Goal: Transaction & Acquisition: Purchase product/service

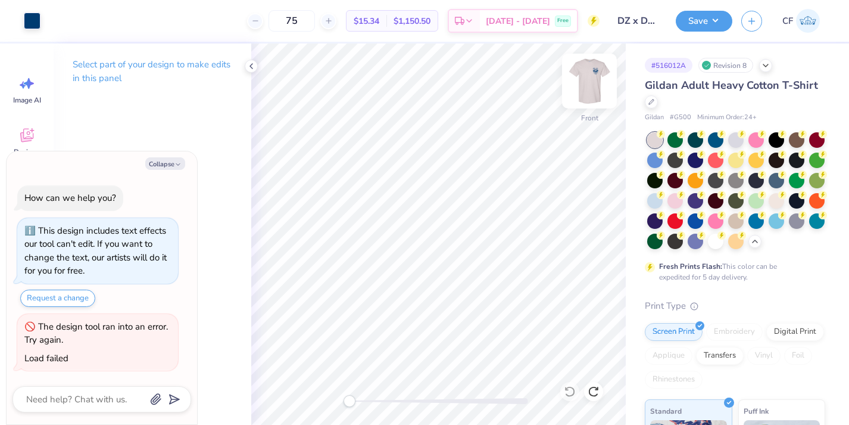
click at [595, 89] on img at bounding box center [590, 81] width 48 height 48
click at [594, 88] on img at bounding box center [590, 81] width 48 height 48
click at [592, 88] on img at bounding box center [590, 81] width 48 height 48
type textarea "x"
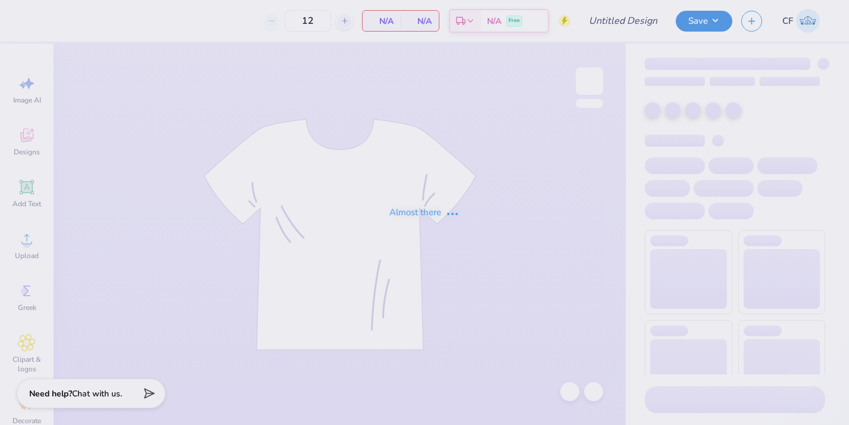
type input "DZ x Delt HOCO"
type input "60"
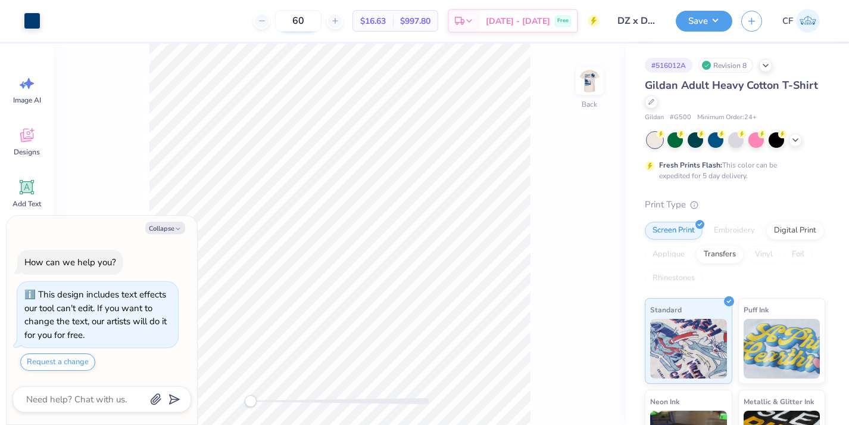
type textarea "x"
click at [319, 20] on input "60" at bounding box center [298, 20] width 46 height 21
type input "80"
type textarea "x"
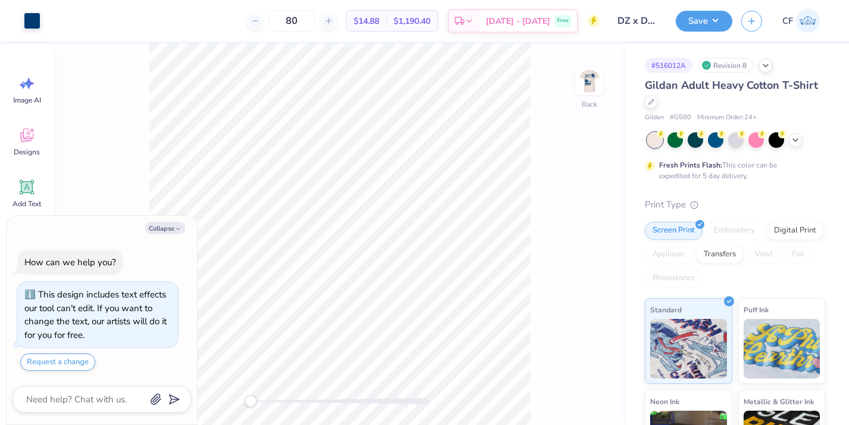
type input "80"
click at [573, 82] on div "Back" at bounding box center [340, 233] width 572 height 381
click at [584, 82] on img at bounding box center [590, 81] width 48 height 48
click at [584, 82] on img at bounding box center [590, 81] width 24 height 24
type textarea "x"
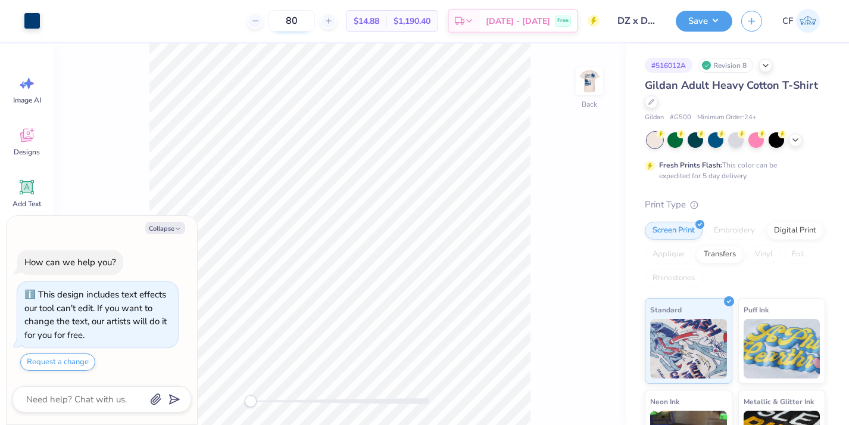
click at [315, 19] on input "80" at bounding box center [292, 20] width 46 height 21
type input "8"
type input "24"
type textarea "x"
type input "2"
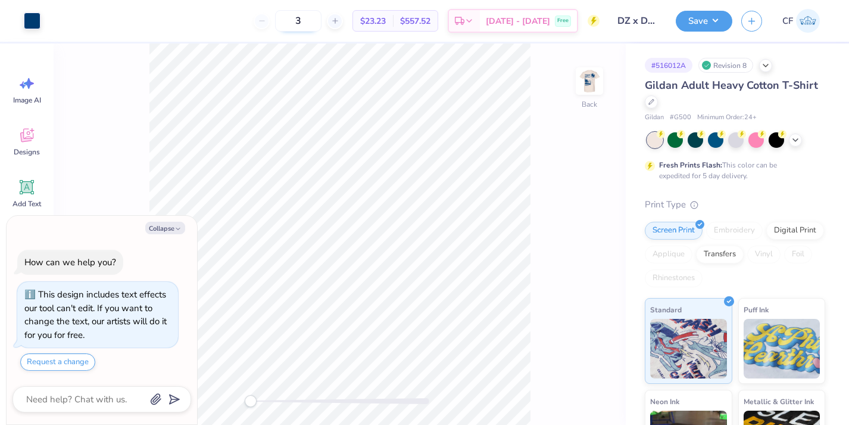
type input "36"
type textarea "x"
type input "3"
type textarea "x"
type input "48"
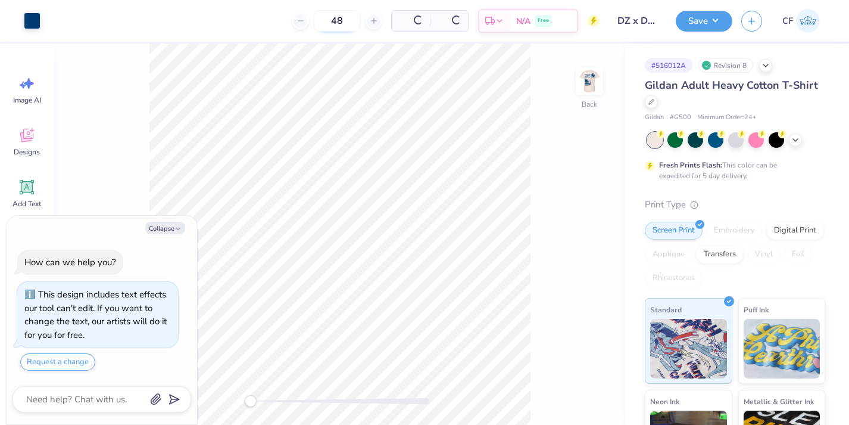
type textarea "x"
type input "4"
type input "56"
type textarea "x"
type input "5"
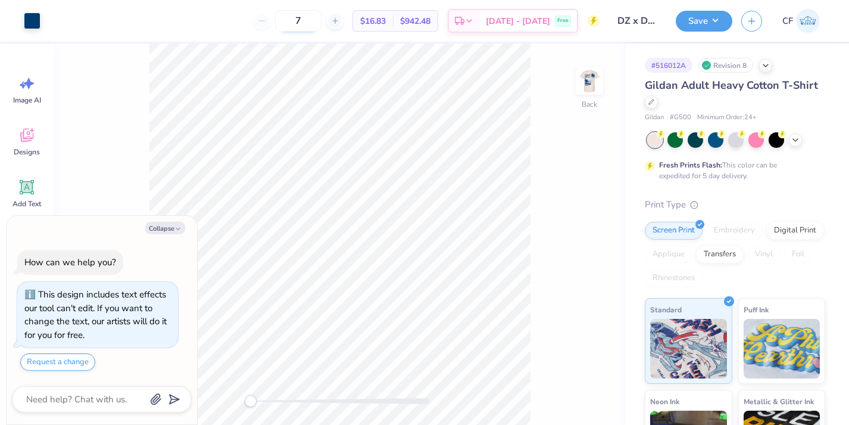
type input "72"
type textarea "x"
type input "7"
type textarea "x"
type input "80"
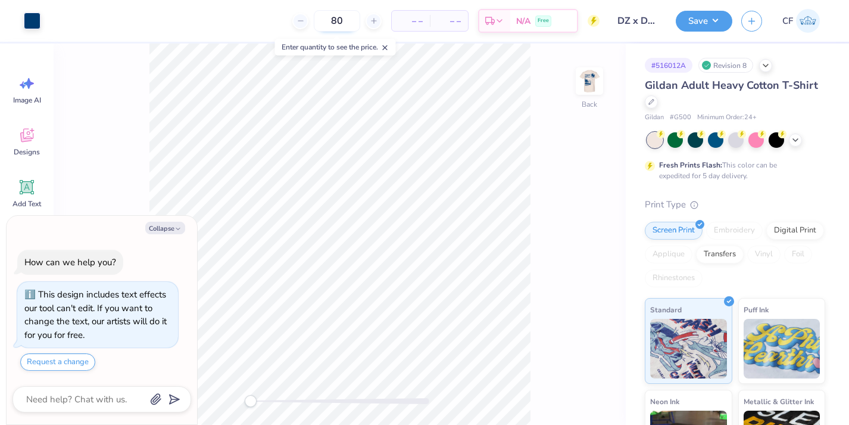
type textarea "x"
type input "8"
type textarea "x"
type input "100"
type textarea "x"
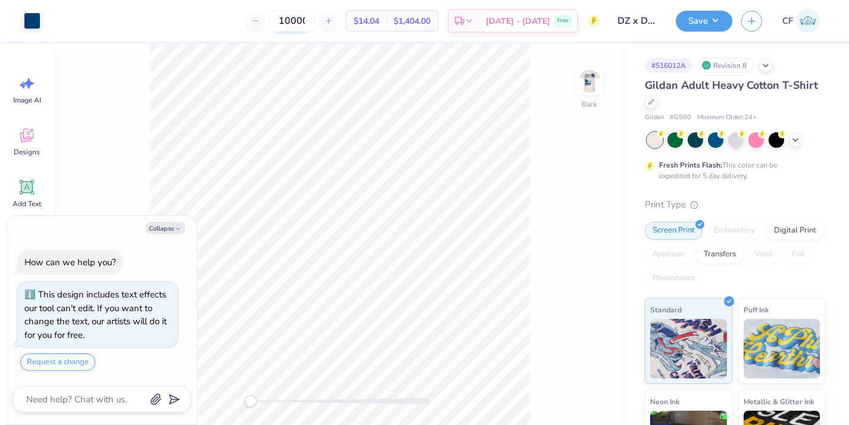
type input "10000000"
type textarea "x"
click at [588, 101] on img at bounding box center [590, 81] width 48 height 48
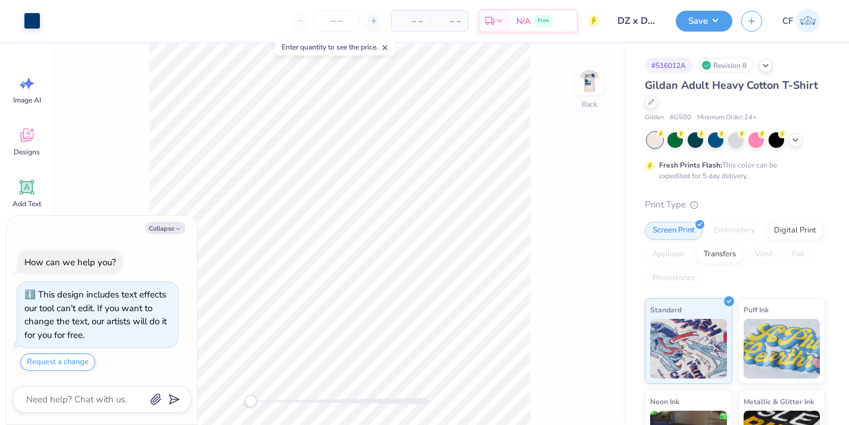
click at [590, 93] on img at bounding box center [590, 81] width 24 height 24
type textarea "x"
